Goal: Task Accomplishment & Management: Use online tool/utility

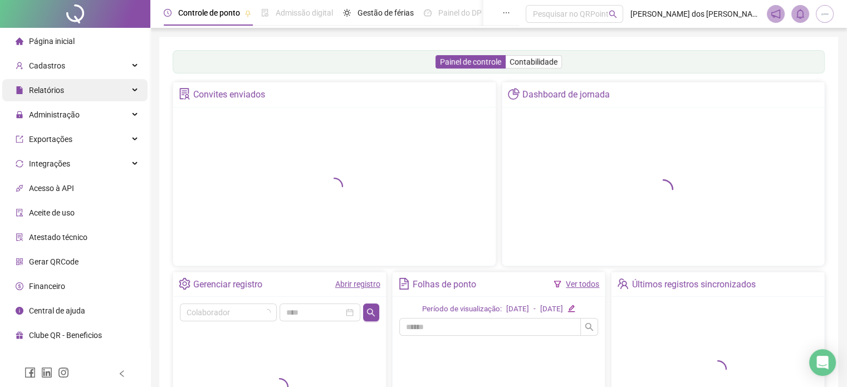
click at [66, 91] on div "Relatórios" at bounding box center [74, 90] width 145 height 22
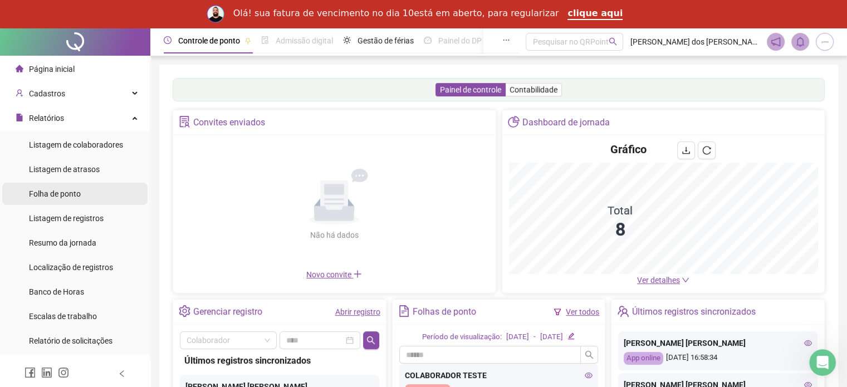
click at [49, 193] on span "Folha de ponto" at bounding box center [55, 193] width 52 height 9
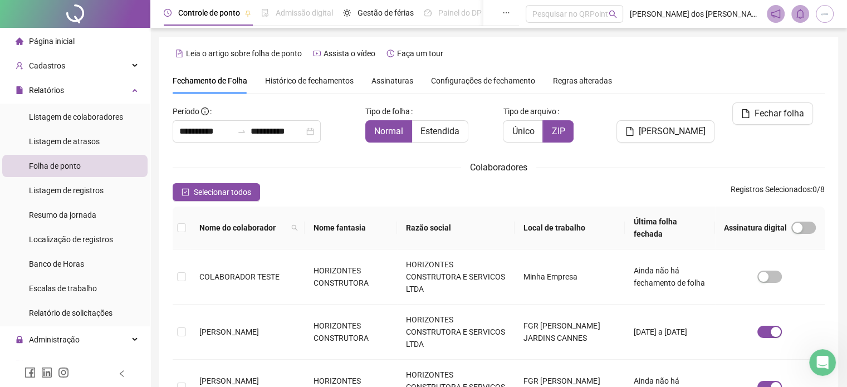
scroll to position [28, 0]
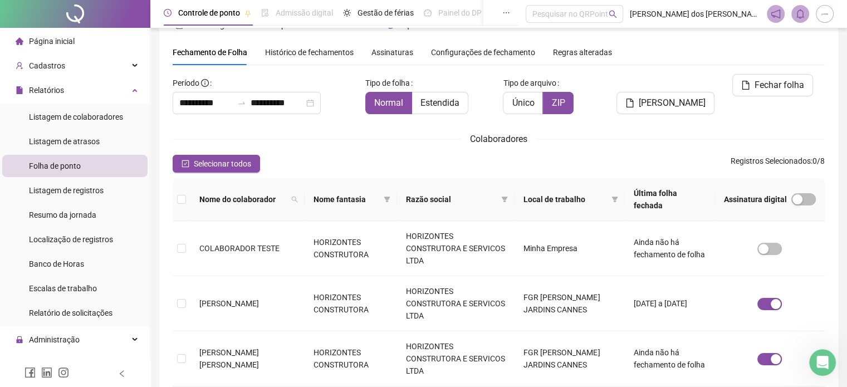
click at [400, 55] on span "Assinaturas" at bounding box center [392, 52] width 42 height 8
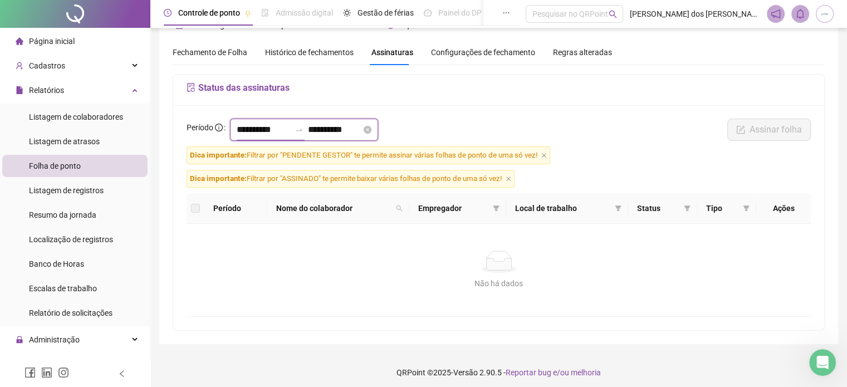
click at [278, 129] on input "**********" at bounding box center [263, 129] width 53 height 13
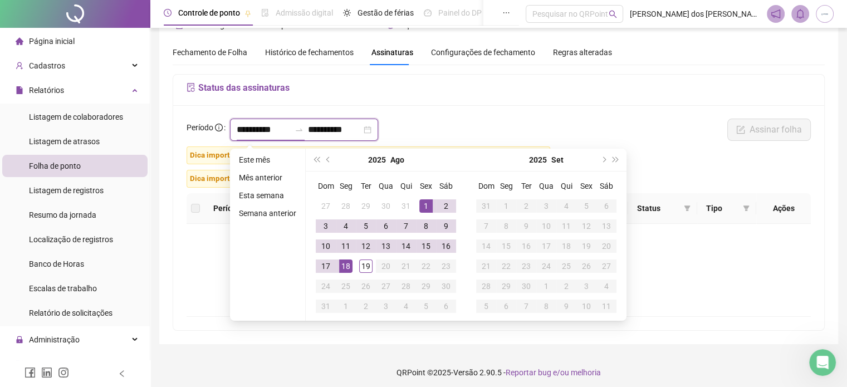
type input "**********"
click at [327, 159] on span "prev-year" at bounding box center [329, 160] width 6 height 6
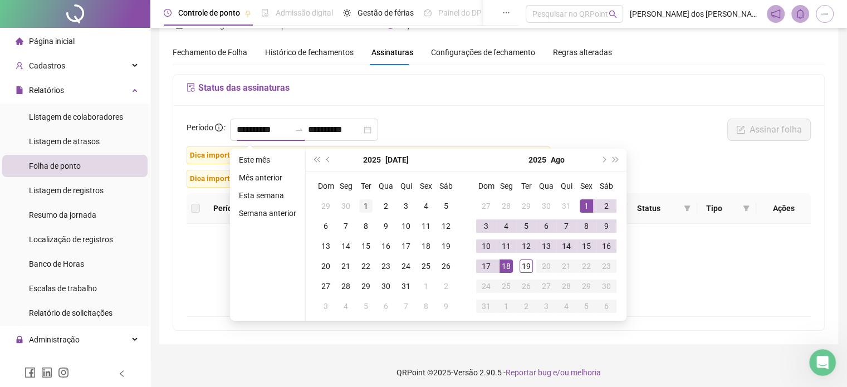
type input "**********"
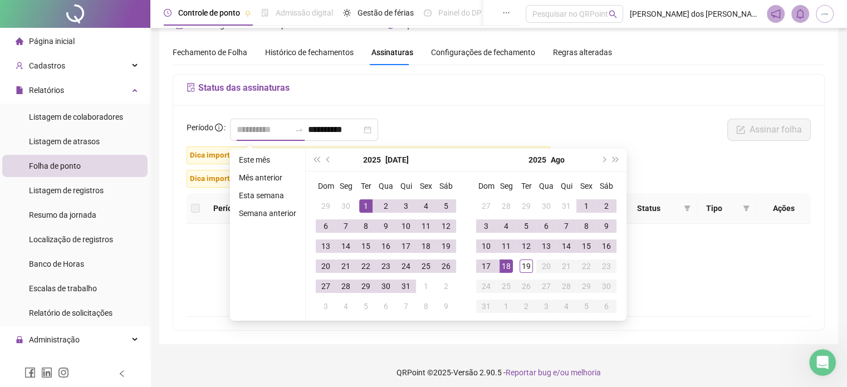
click at [368, 204] on div "1" at bounding box center [365, 205] width 13 height 13
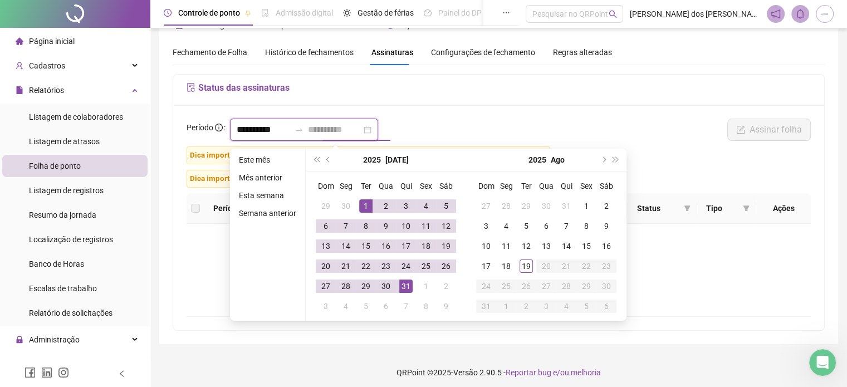
type input "**********"
click at [405, 283] on div "31" at bounding box center [405, 285] width 13 height 13
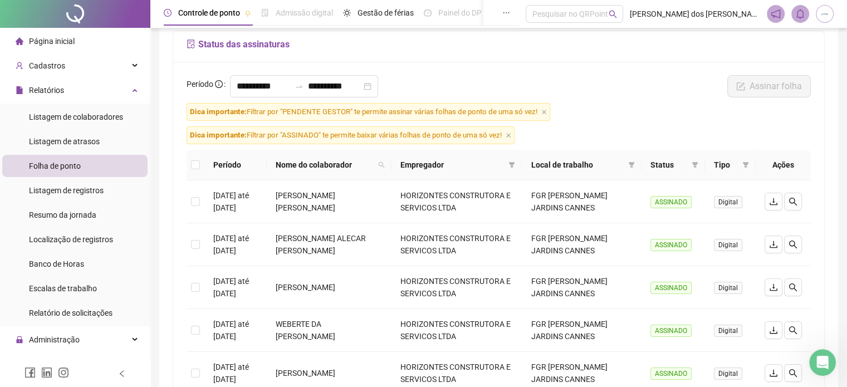
scroll to position [84, 0]
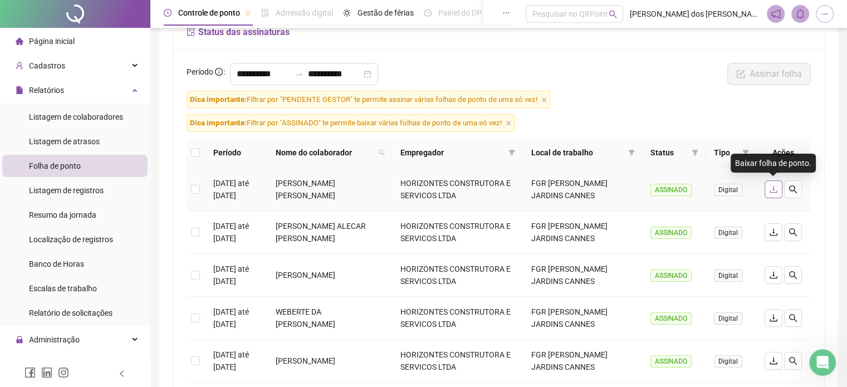
click at [774, 190] on icon "download" at bounding box center [773, 189] width 9 height 9
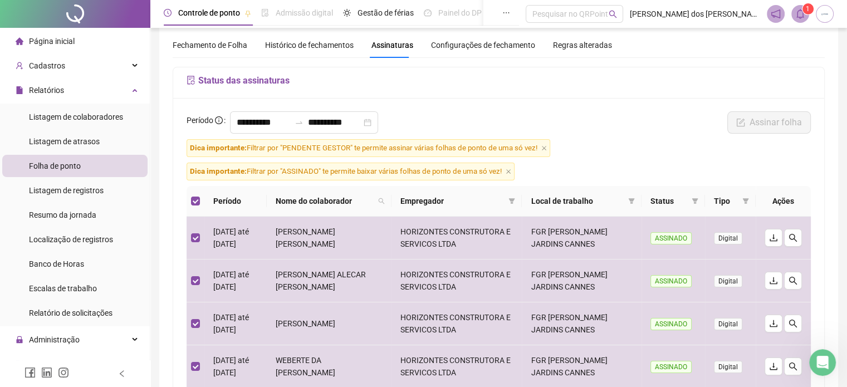
scroll to position [56, 0]
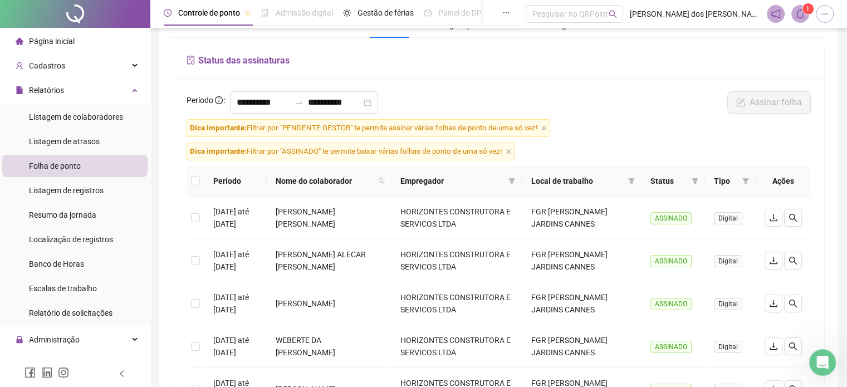
click at [800, 16] on icon "bell" at bounding box center [800, 14] width 10 height 10
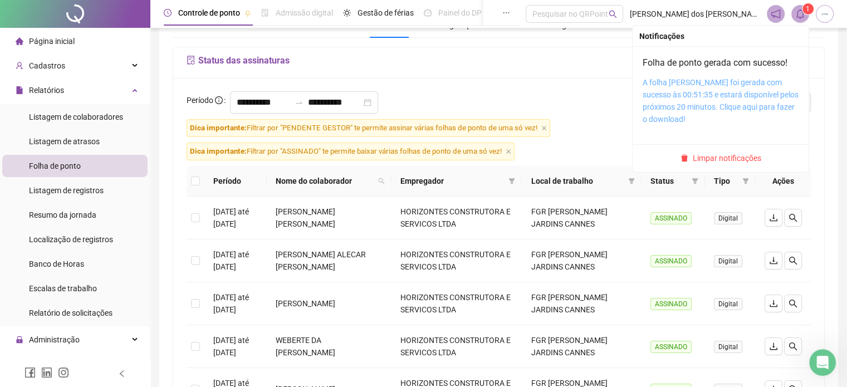
click at [723, 99] on link "A folha [PERSON_NAME] foi gerada com sucesso às 00:51:35 e estará disponível pe…" at bounding box center [720, 101] width 156 height 46
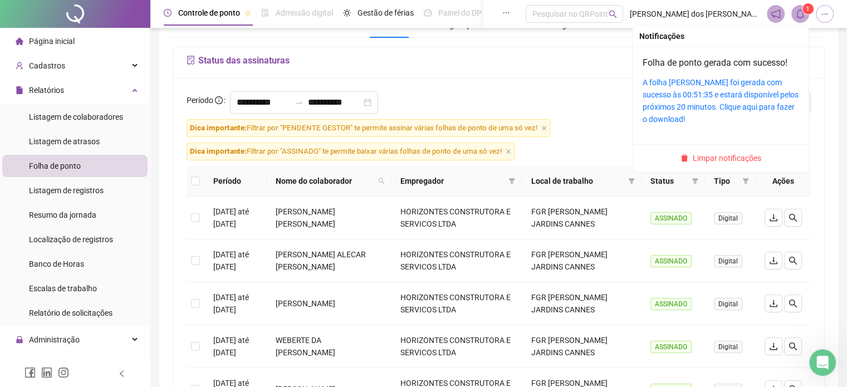
click at [714, 159] on span "Limpar notificações" at bounding box center [726, 158] width 68 height 12
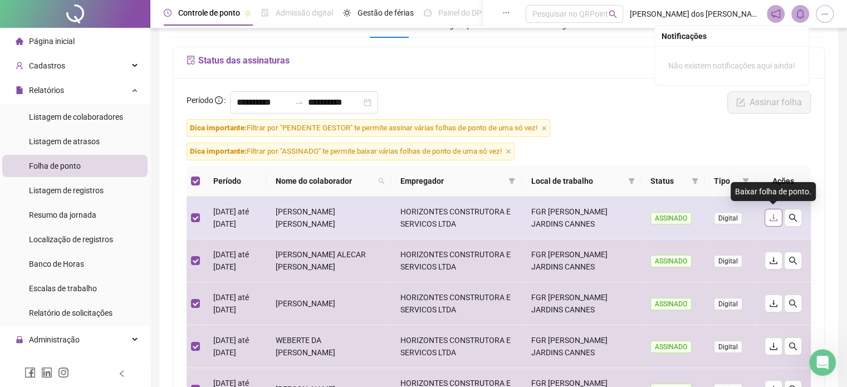
click at [775, 220] on icon "download" at bounding box center [773, 217] width 9 height 9
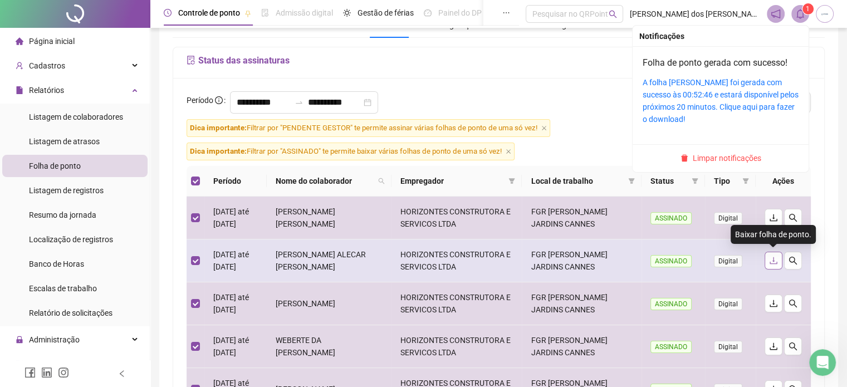
click at [770, 261] on icon "download" at bounding box center [773, 260] width 9 height 9
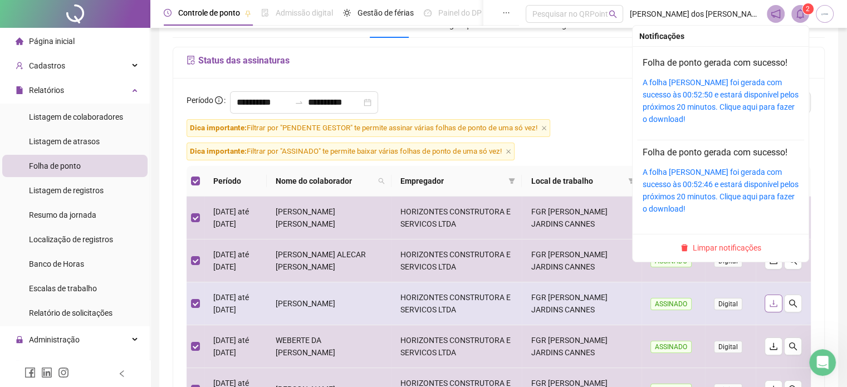
click at [773, 303] on icon "download" at bounding box center [773, 303] width 9 height 9
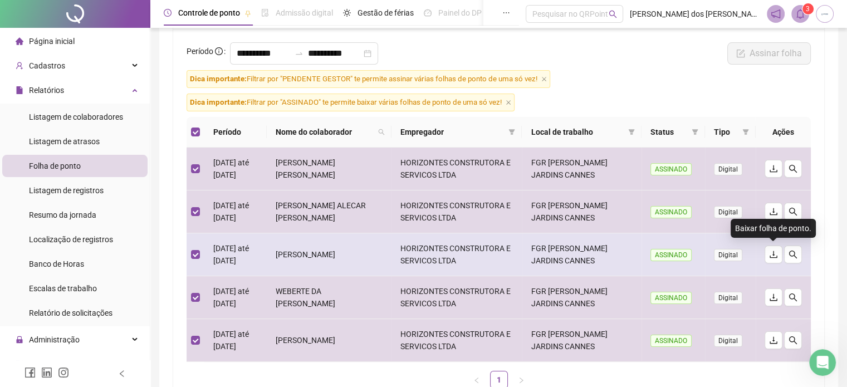
scroll to position [111, 0]
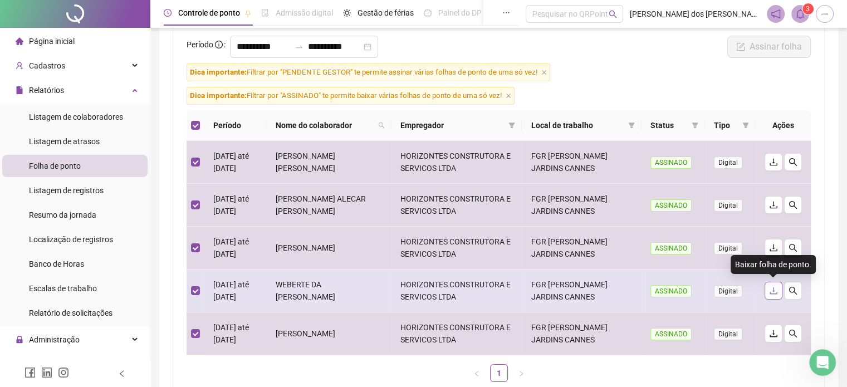
click at [771, 293] on icon "download" at bounding box center [773, 290] width 9 height 9
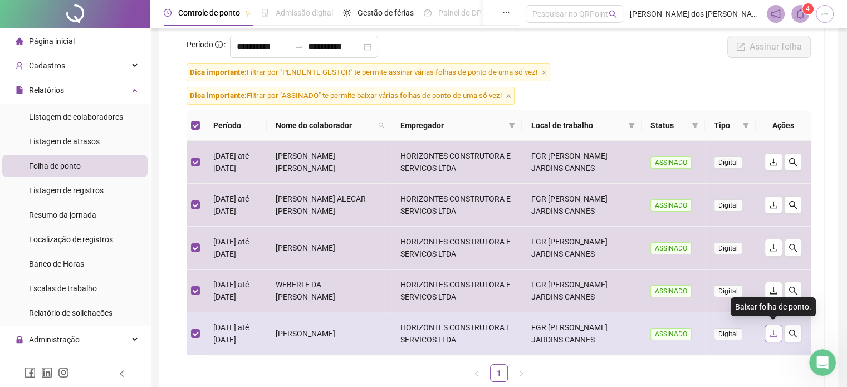
click at [774, 332] on icon "download" at bounding box center [773, 333] width 9 height 9
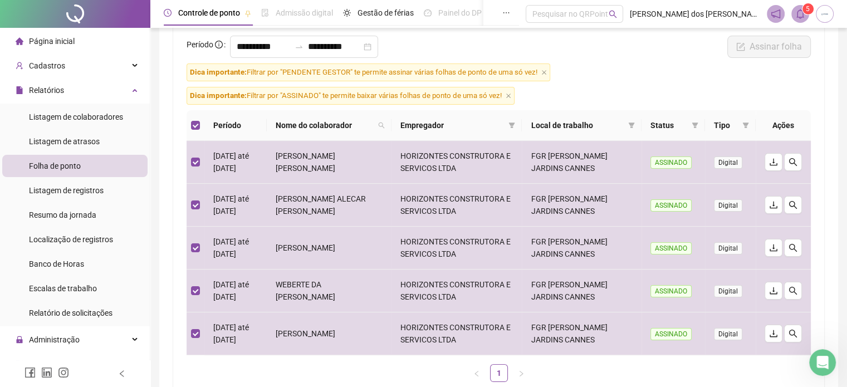
click at [801, 17] on icon "bell" at bounding box center [800, 14] width 10 height 10
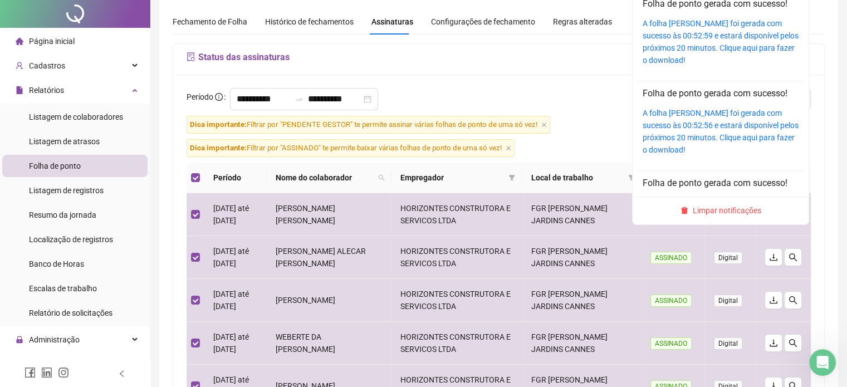
scroll to position [0, 0]
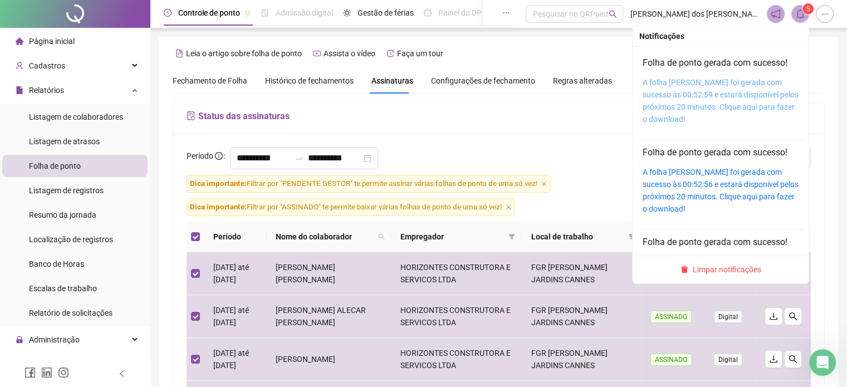
click at [703, 93] on link "A folha [PERSON_NAME] foi gerada com sucesso às 00:52:59 e estará disponível pe…" at bounding box center [720, 101] width 156 height 46
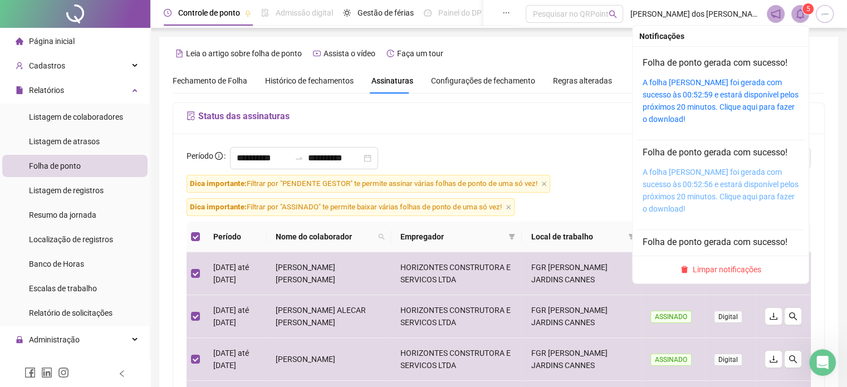
click at [692, 178] on link "A folha [PERSON_NAME] foi gerada com sucesso às 00:52:56 e estará disponível pe…" at bounding box center [720, 191] width 156 height 46
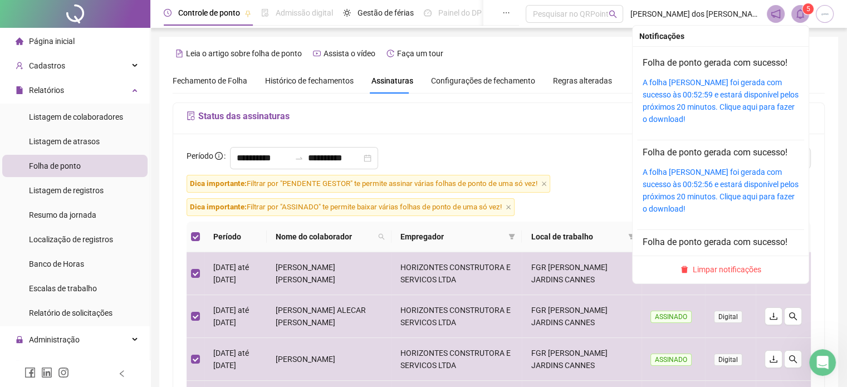
scroll to position [56, 0]
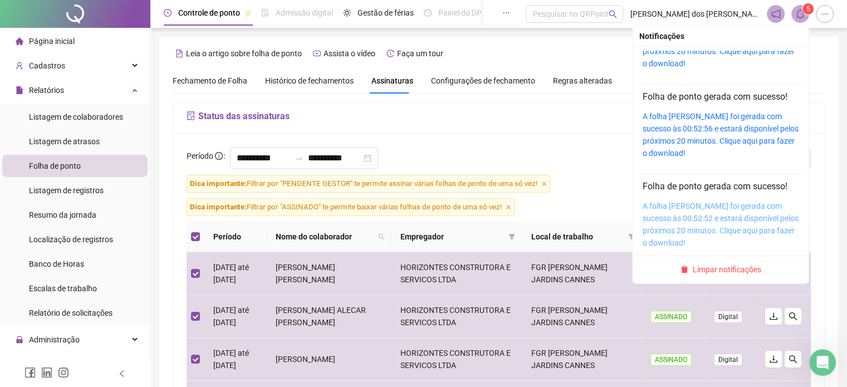
click at [693, 213] on link "A folha [PERSON_NAME] foi gerada com sucesso às 00:52:52 e estará disponível pe…" at bounding box center [720, 224] width 156 height 46
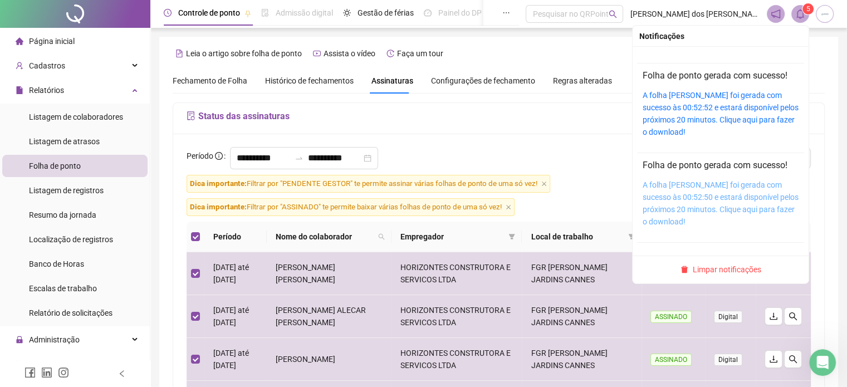
scroll to position [167, 0]
click at [706, 201] on link "A folha [PERSON_NAME] foi gerada com sucesso às 00:52:50 e estará disponível pe…" at bounding box center [720, 203] width 156 height 46
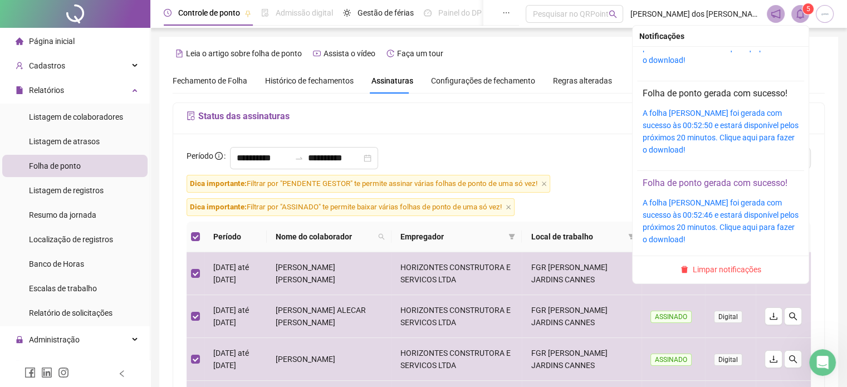
scroll to position [247, 0]
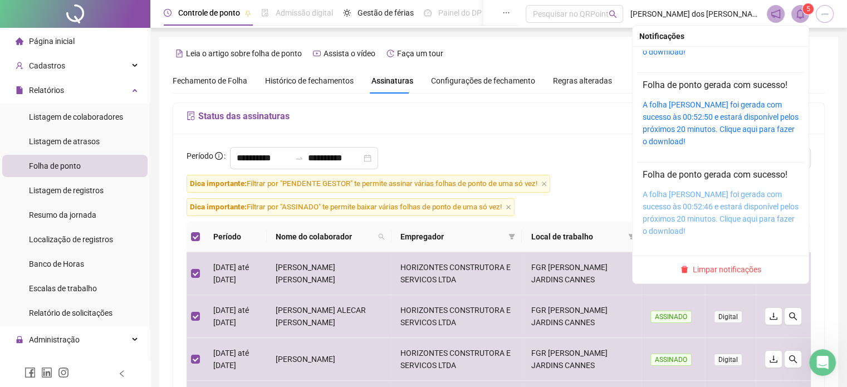
click at [707, 202] on link "A folha [PERSON_NAME] foi gerada com sucesso às 00:52:46 e estará disponível pe…" at bounding box center [720, 213] width 156 height 46
click at [723, 270] on span "Limpar notificações" at bounding box center [726, 269] width 68 height 12
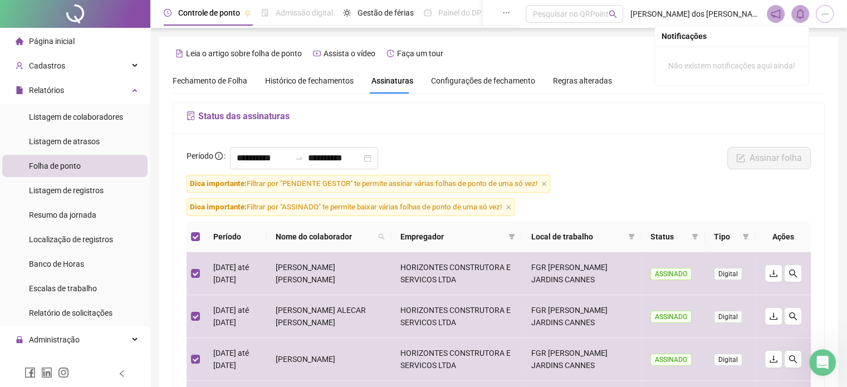
scroll to position [0, 0]
